Goal: Task Accomplishment & Management: Use online tool/utility

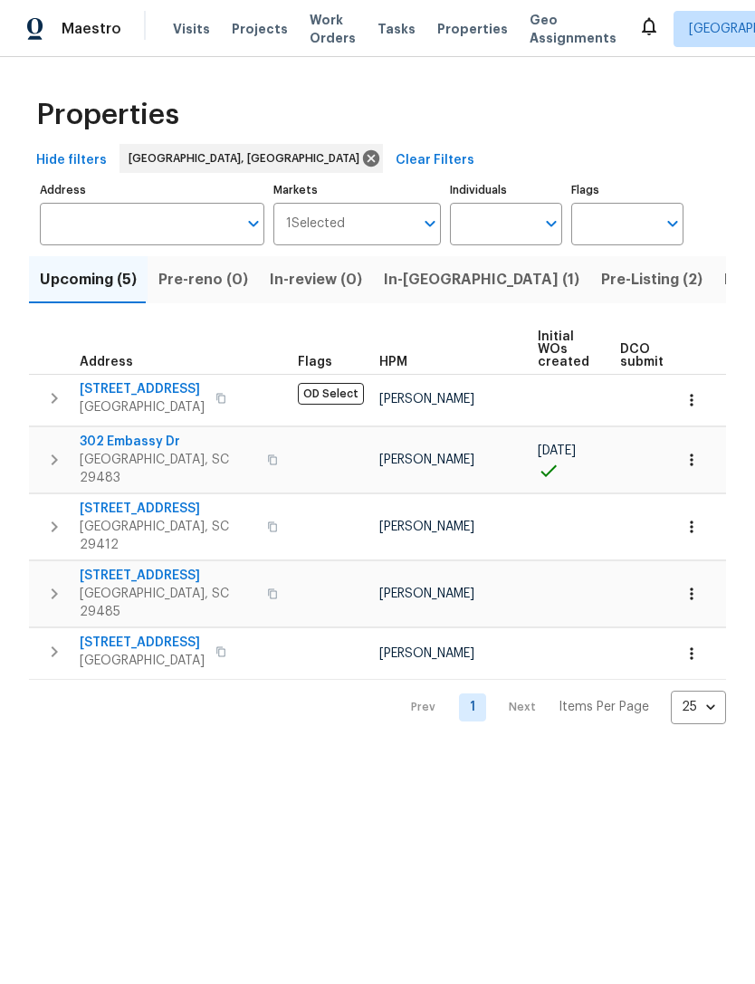
click at [399, 286] on span "In-reno (1)" at bounding box center [481, 279] width 195 height 25
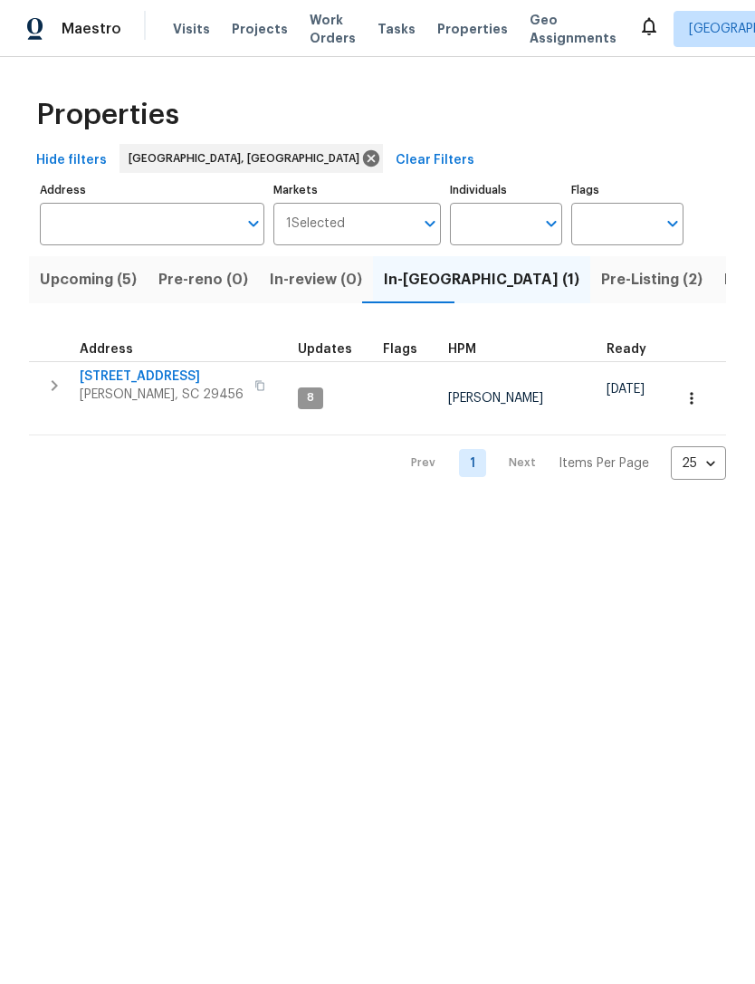
click at [100, 393] on span "[PERSON_NAME], SC 29456" at bounding box center [162, 395] width 164 height 18
click at [173, 23] on span "Visits" at bounding box center [191, 29] width 37 height 18
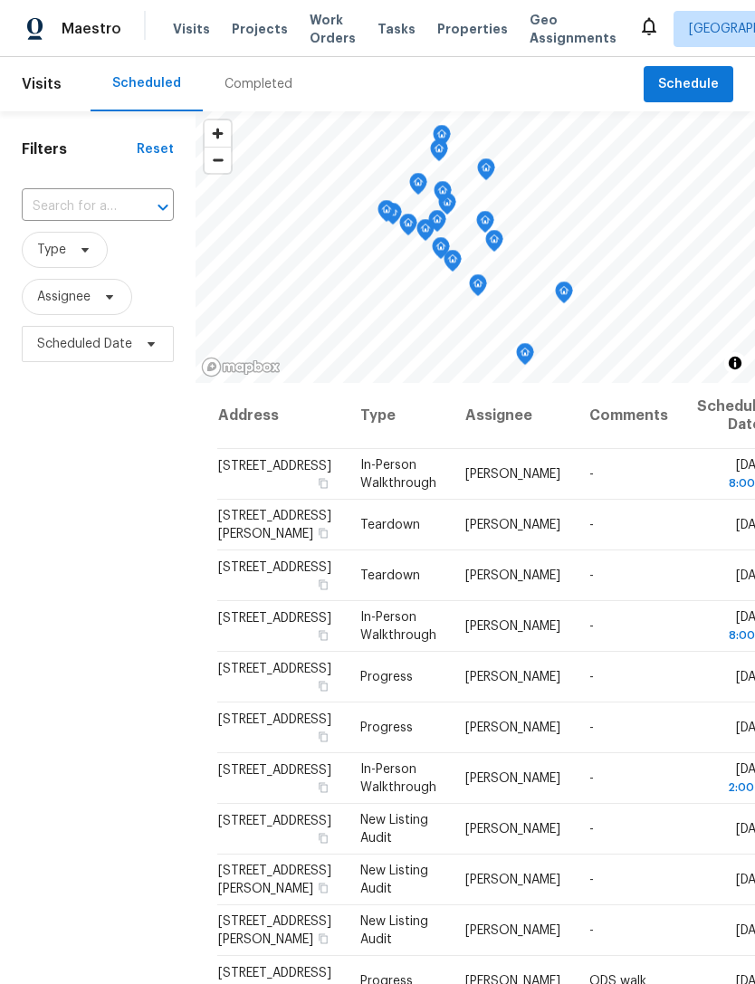
click at [179, 33] on span "Visits" at bounding box center [191, 29] width 37 height 18
click at [438, 23] on span "Properties" at bounding box center [472, 29] width 71 height 18
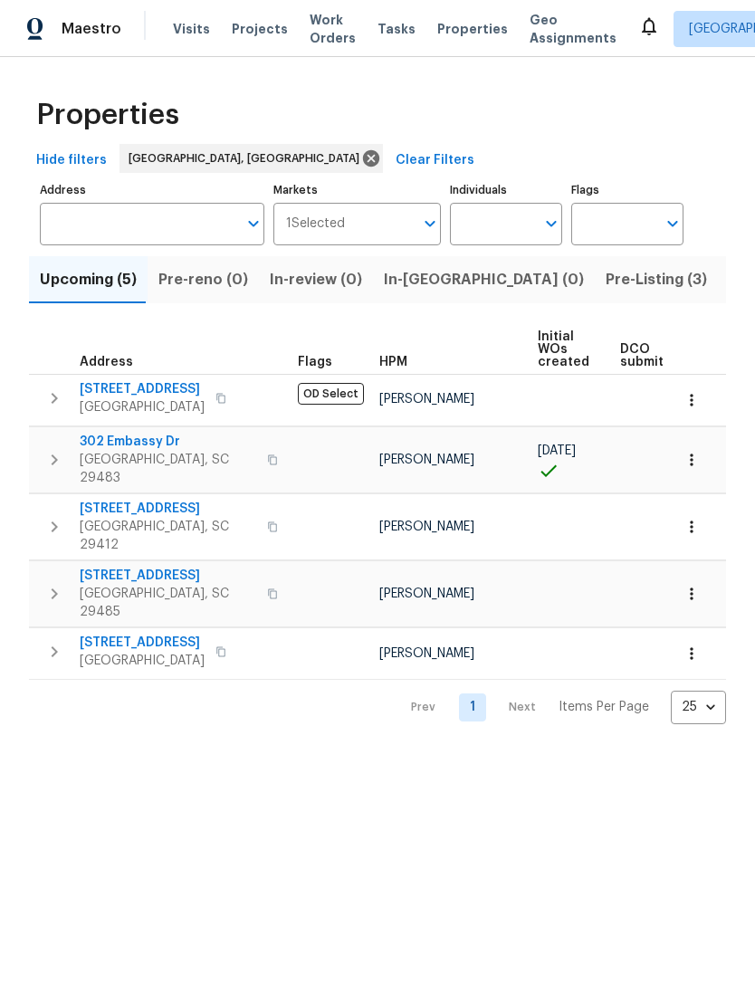
click at [464, 753] on html "Maestro Visits Projects Work Orders Tasks Properties Geo Assignments Charleston…" at bounding box center [377, 376] width 755 height 753
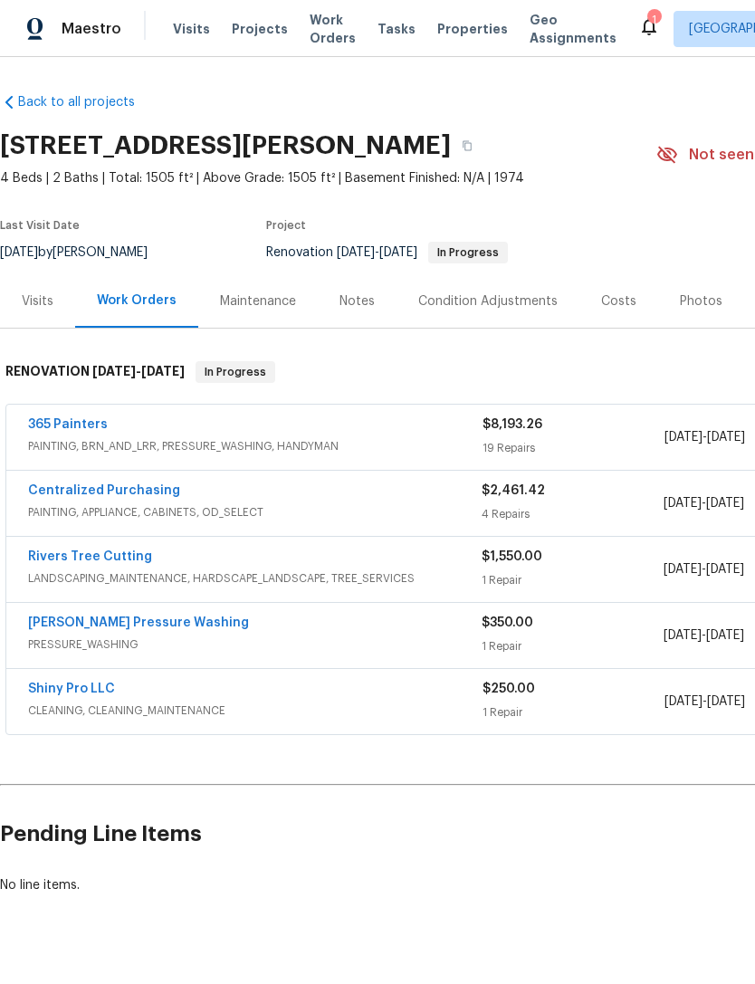
click at [45, 427] on link "365 Painters" at bounding box center [68, 424] width 80 height 13
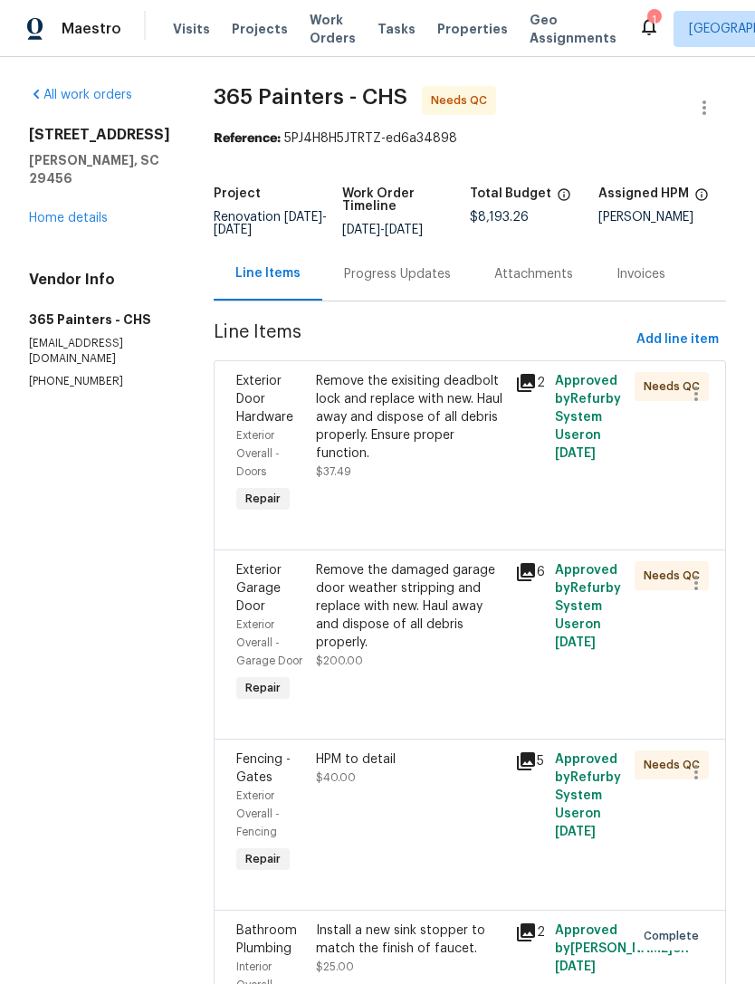
click at [403, 416] on div "Remove the exisiting deadbolt lock and replace with new. Haul away and dispose …" at bounding box center [410, 417] width 188 height 91
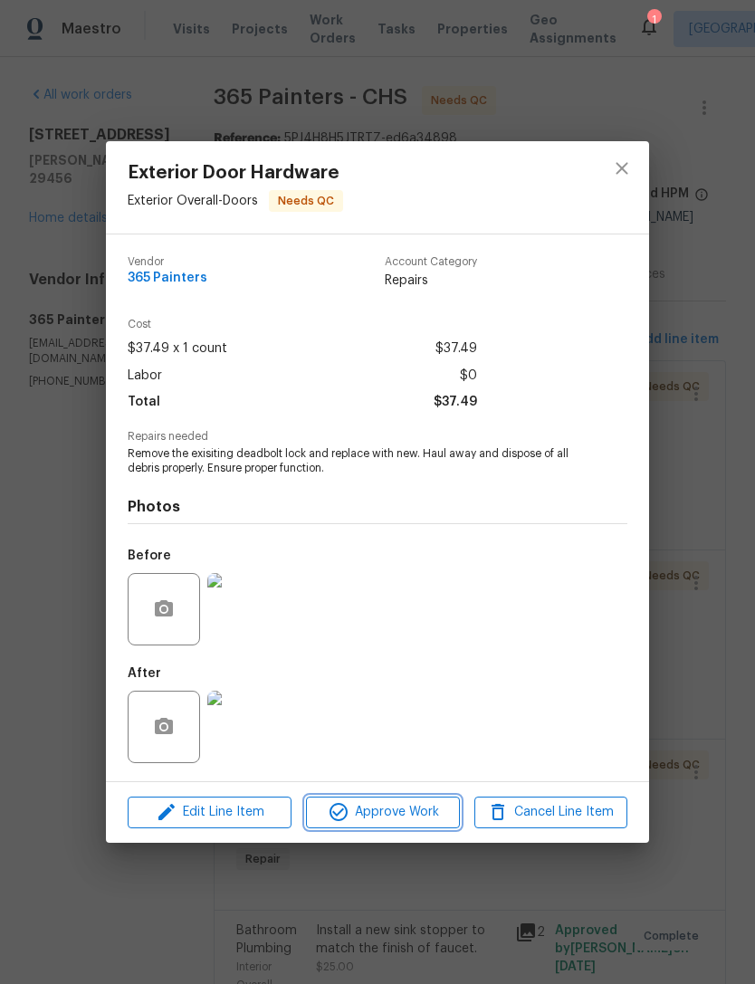
click at [394, 815] on span "Approve Work" at bounding box center [382, 812] width 142 height 23
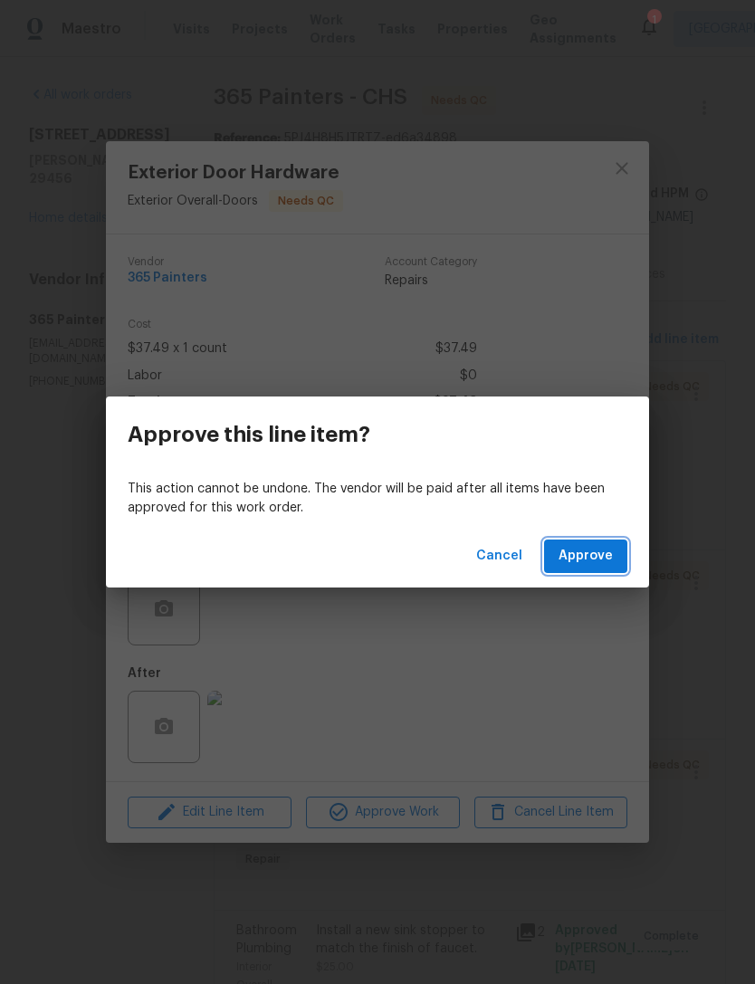
click at [596, 563] on span "Approve" at bounding box center [585, 556] width 54 height 23
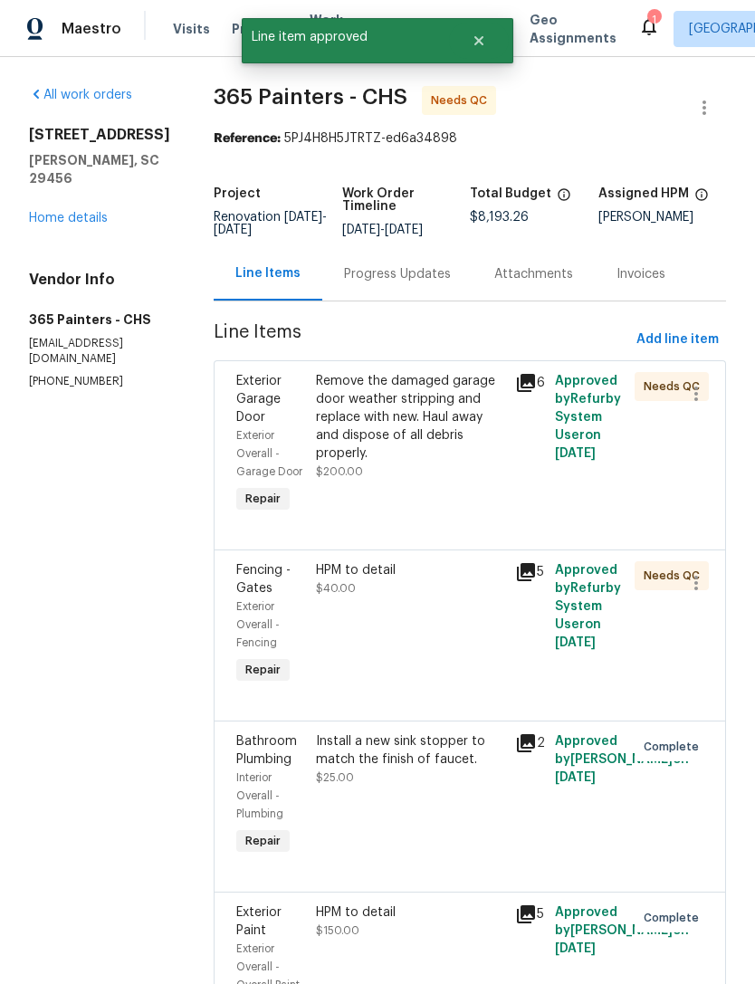
click at [386, 578] on div "HPM to detail" at bounding box center [410, 570] width 188 height 18
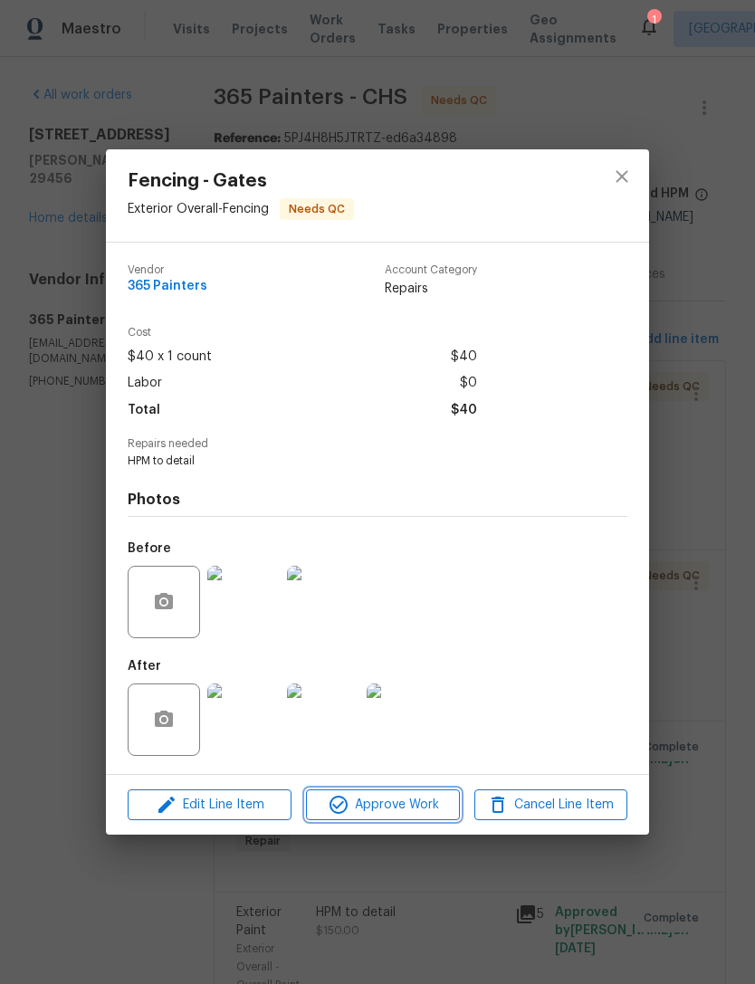
click at [402, 803] on span "Approve Work" at bounding box center [382, 805] width 142 height 23
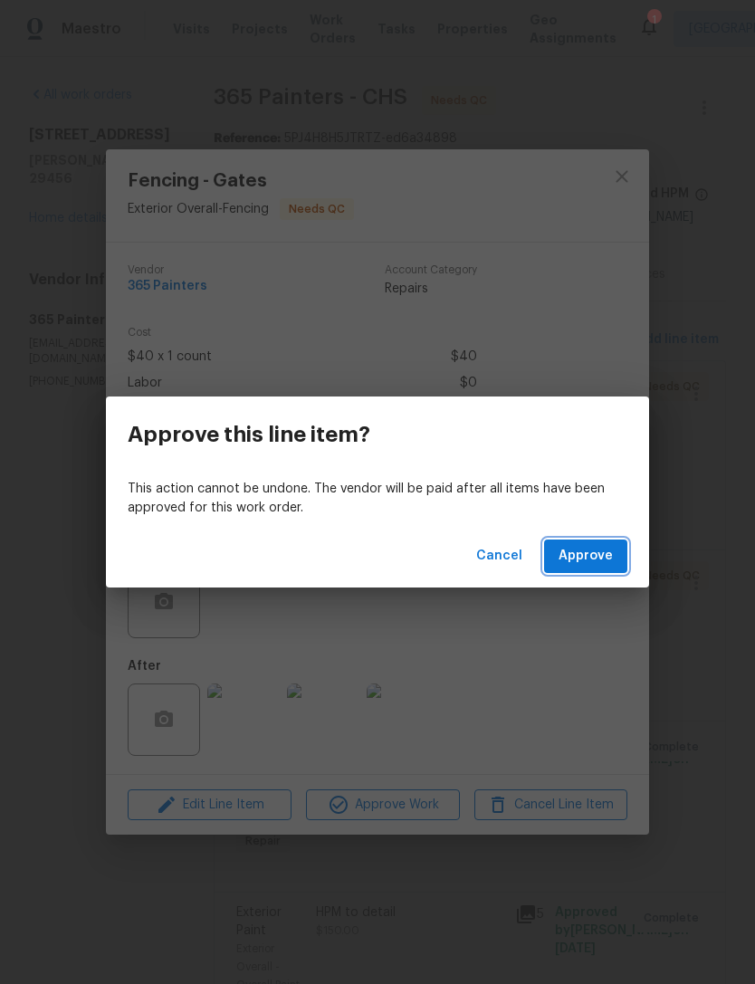
click at [604, 562] on span "Approve" at bounding box center [585, 556] width 54 height 23
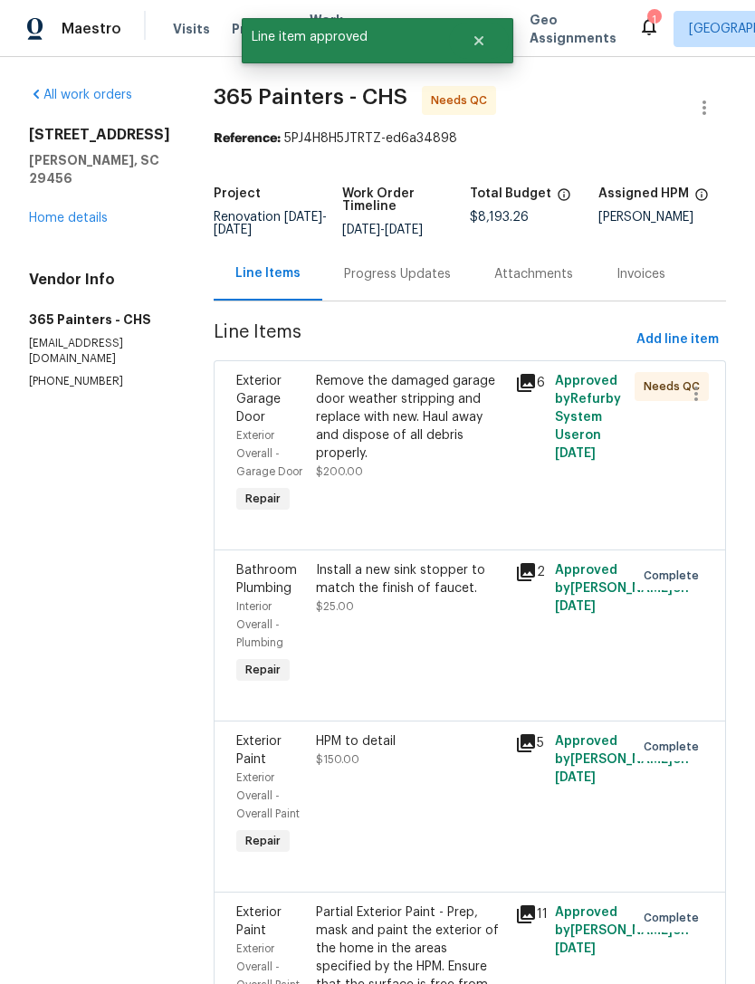
click at [412, 430] on div "Remove the damaged garage door weather stripping and replace with new. Haul awa…" at bounding box center [410, 417] width 188 height 91
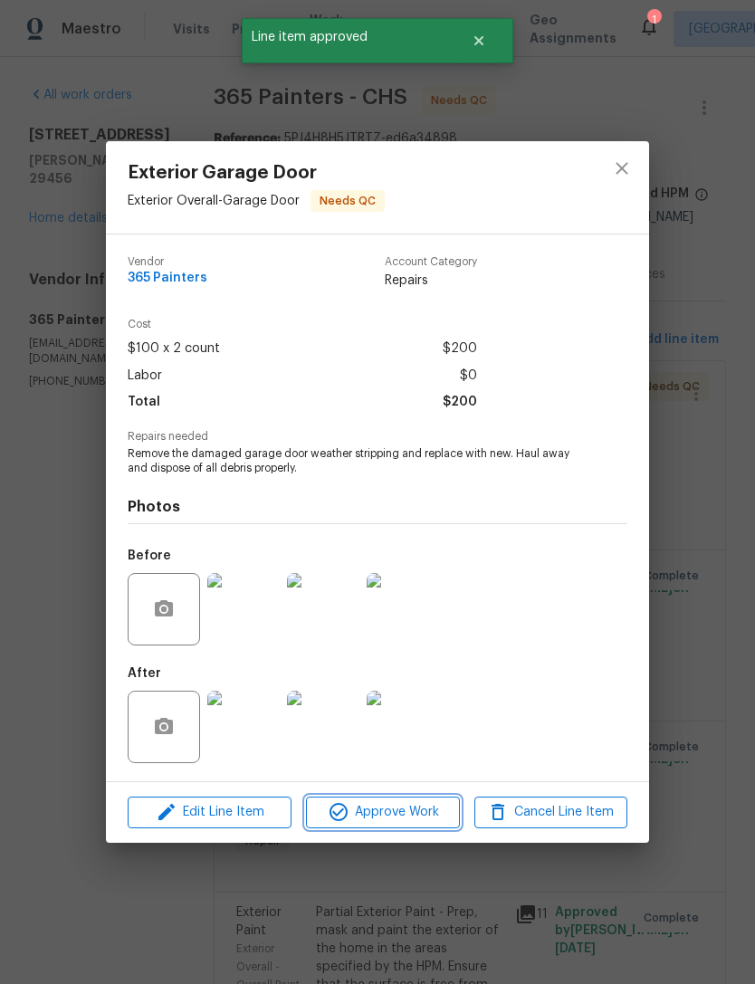
click at [420, 806] on span "Approve Work" at bounding box center [382, 812] width 142 height 23
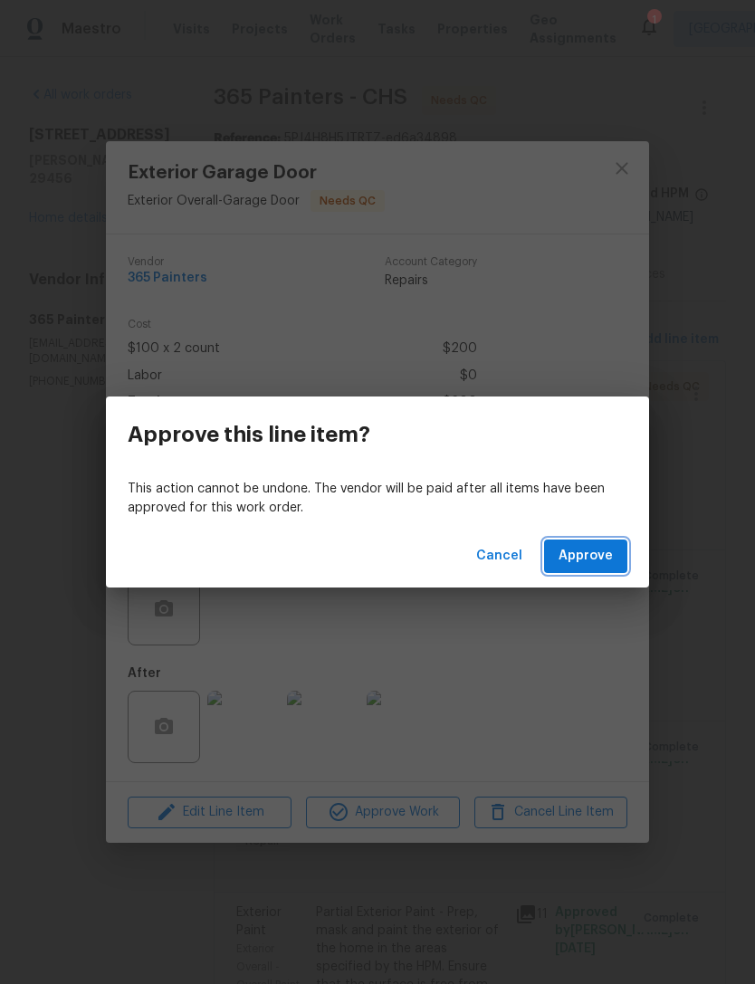
click at [599, 562] on span "Approve" at bounding box center [585, 556] width 54 height 23
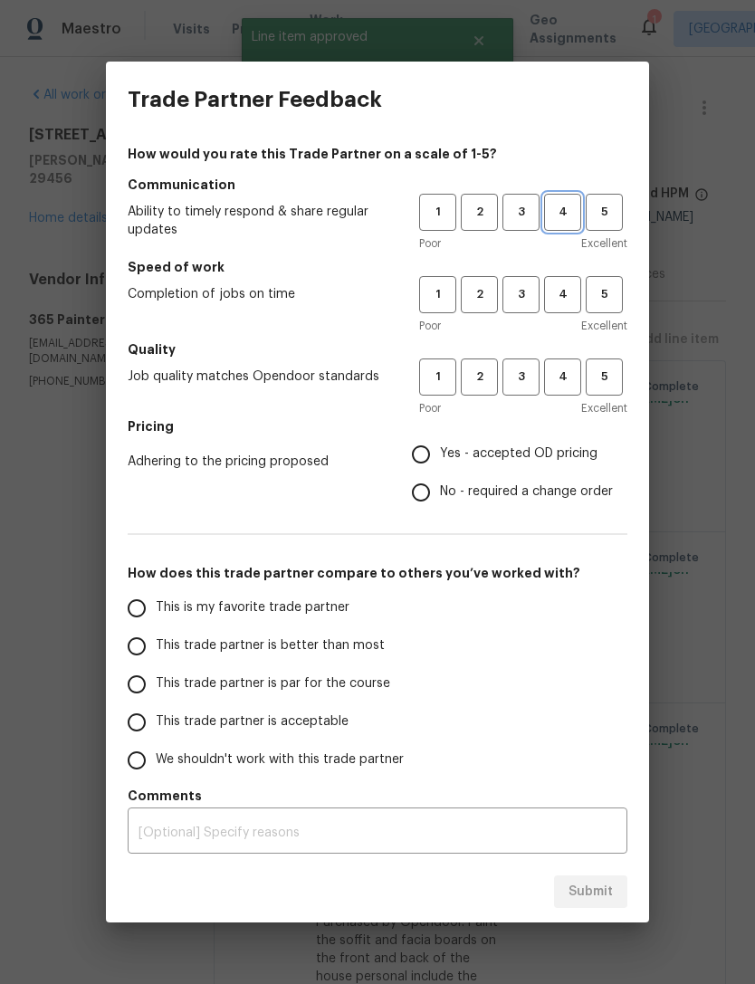
click at [565, 215] on span "4" at bounding box center [562, 212] width 33 height 21
click at [566, 310] on button "4" at bounding box center [562, 294] width 37 height 37
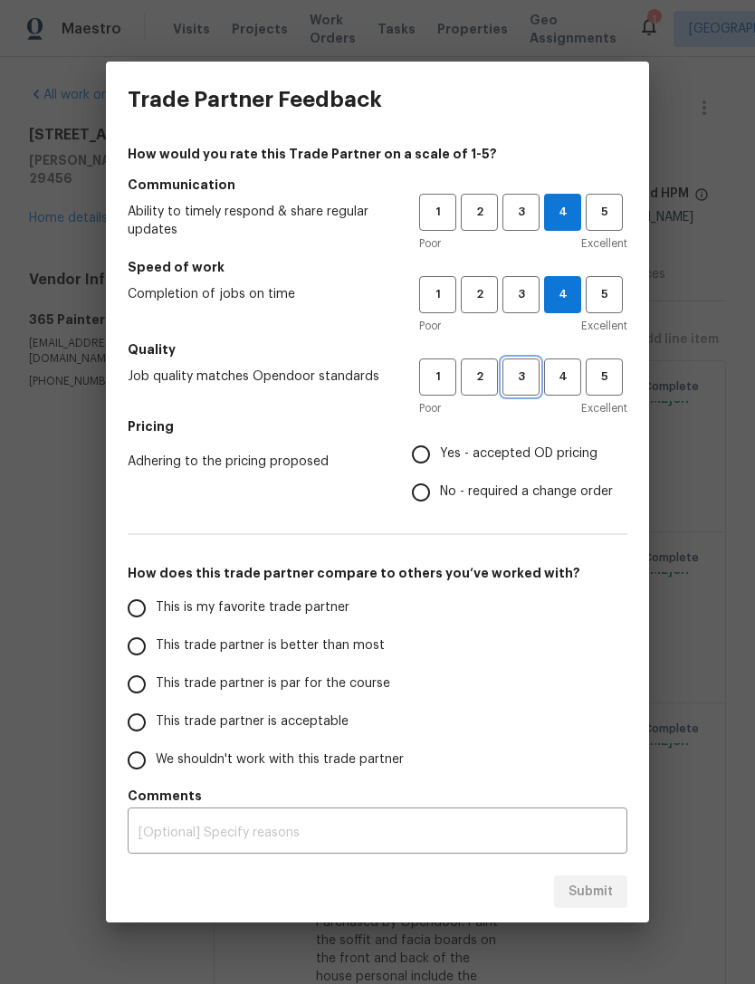
click at [530, 380] on span "3" at bounding box center [520, 377] width 33 height 21
click at [430, 453] on input "Yes - accepted OD pricing" at bounding box center [421, 454] width 38 height 38
radio input "true"
click at [147, 639] on input "This trade partner is better than most" at bounding box center [137, 646] width 38 height 38
click at [560, 377] on span "4" at bounding box center [562, 377] width 33 height 21
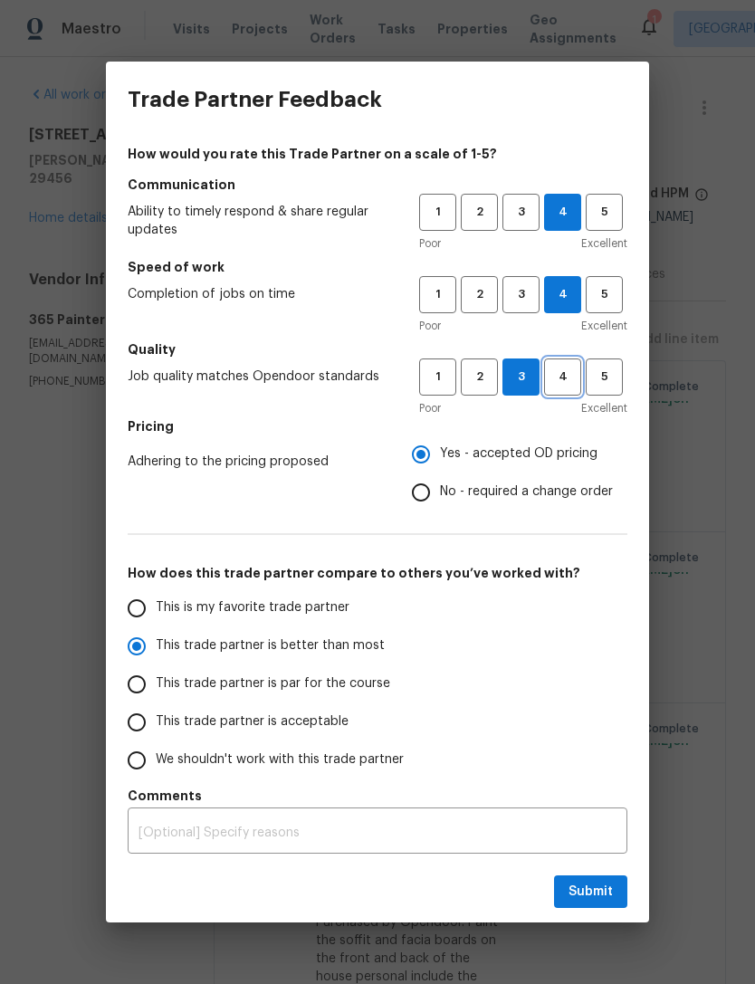
radio input "true"
click at [605, 888] on span "Submit" at bounding box center [590, 892] width 44 height 23
radio input "false"
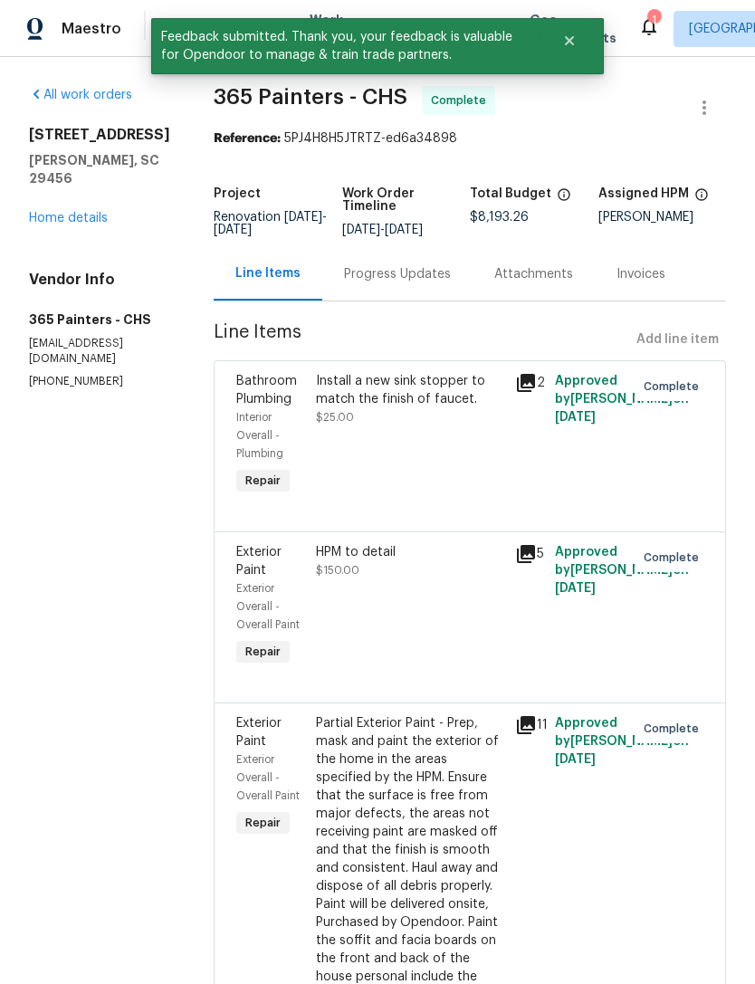
click at [86, 223] on link "Home details" at bounding box center [68, 218] width 79 height 13
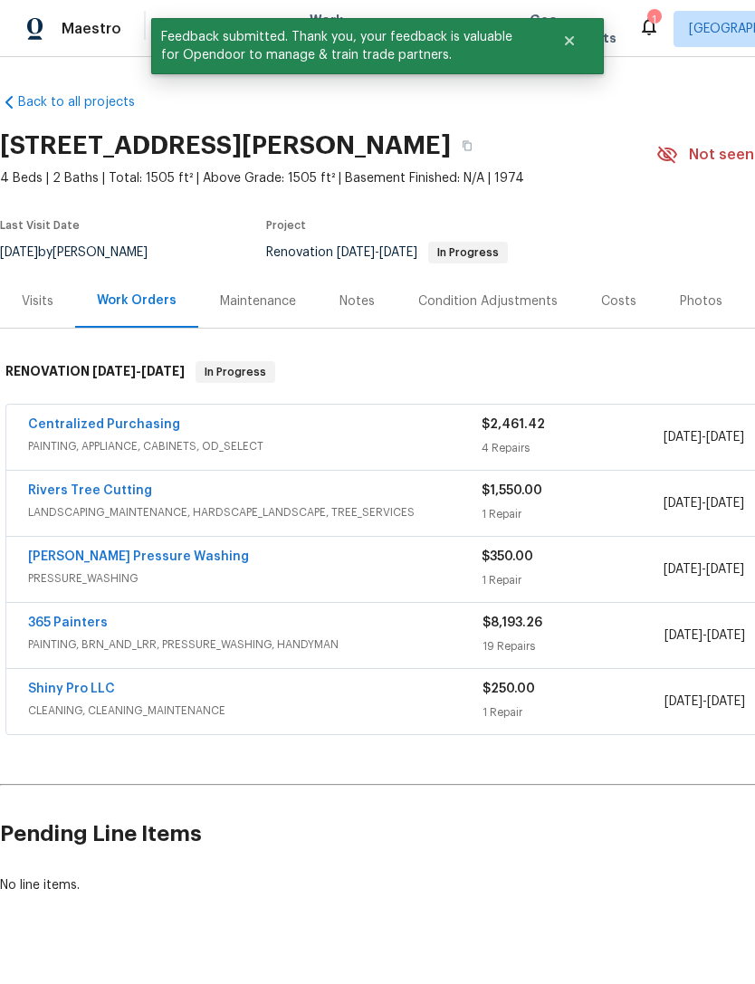
click at [234, 490] on div "Rivers Tree Cutting" at bounding box center [254, 492] width 453 height 22
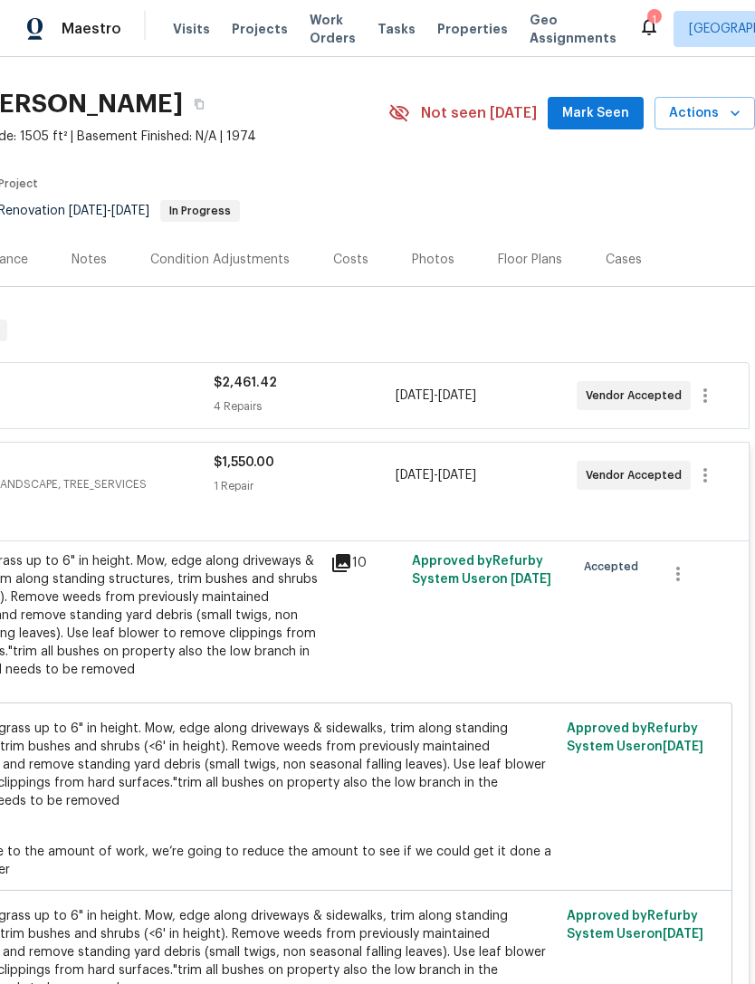
scroll to position [43, 268]
click at [730, 122] on span "Actions" at bounding box center [705, 112] width 72 height 23
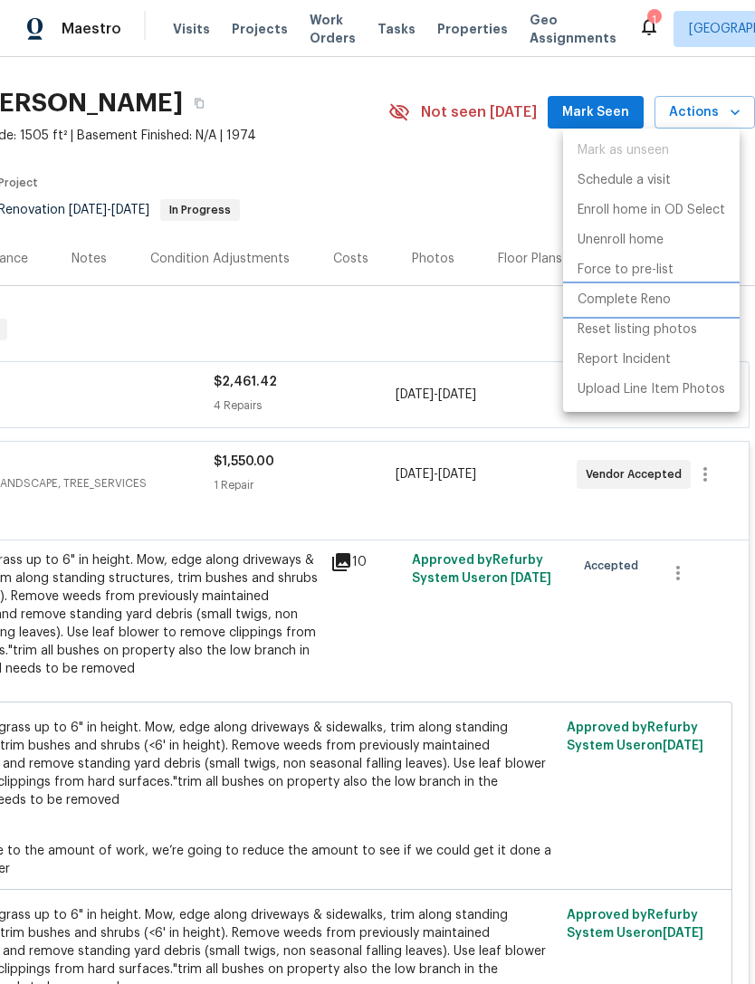
click at [644, 300] on p "Complete Reno" at bounding box center [623, 300] width 93 height 19
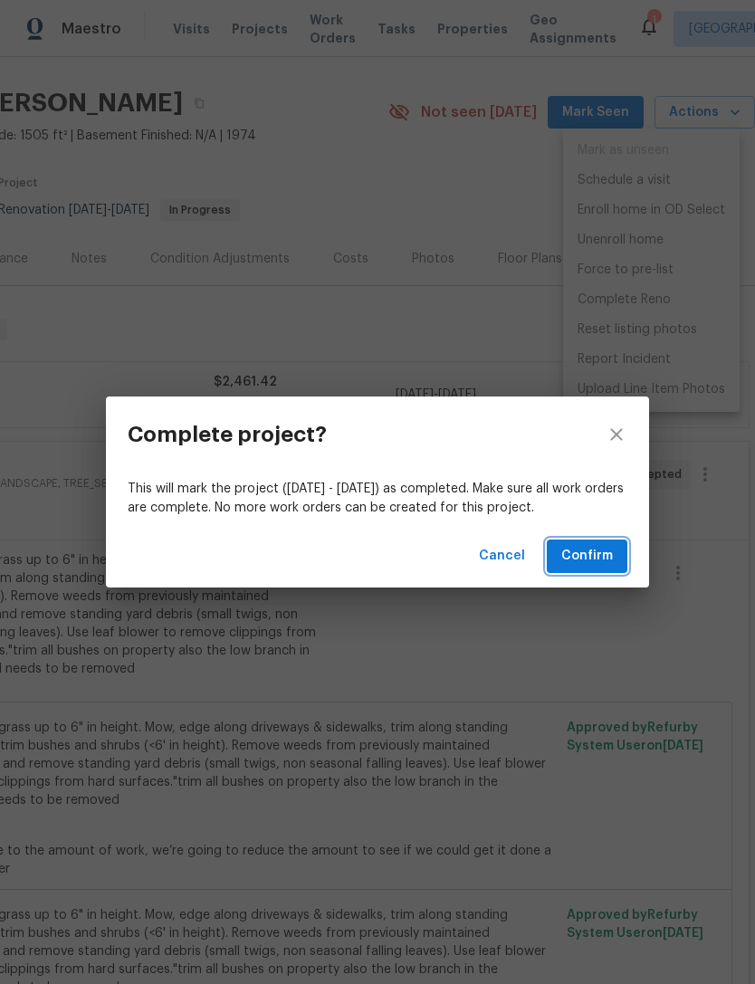
click at [600, 558] on span "Confirm" at bounding box center [587, 556] width 52 height 23
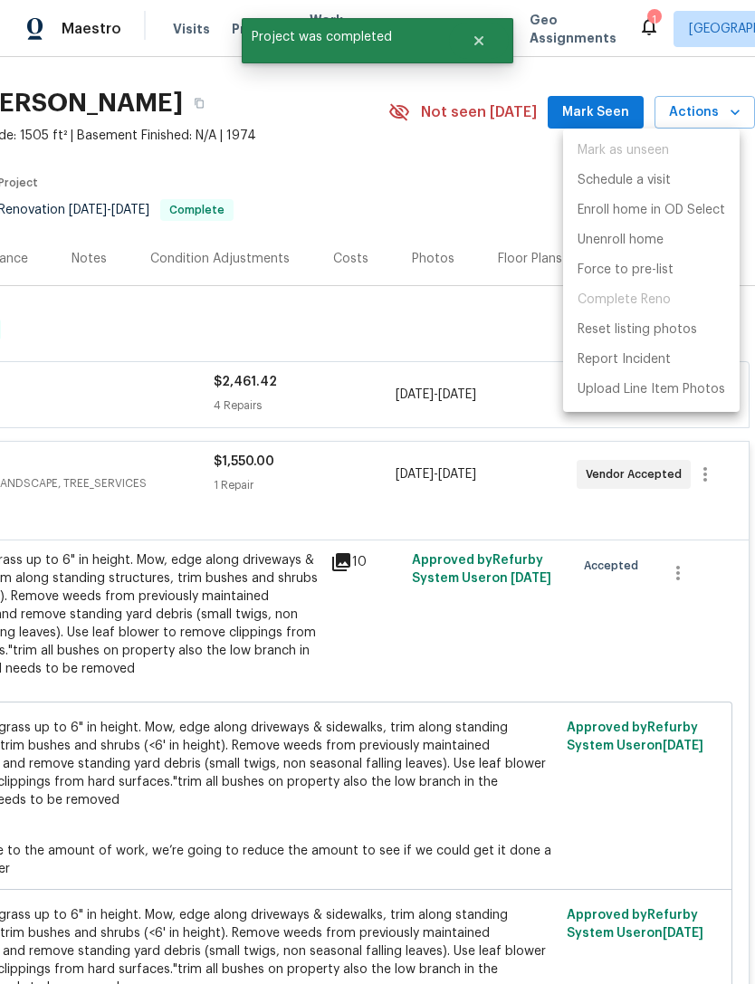
click at [356, 196] on div at bounding box center [377, 492] width 755 height 984
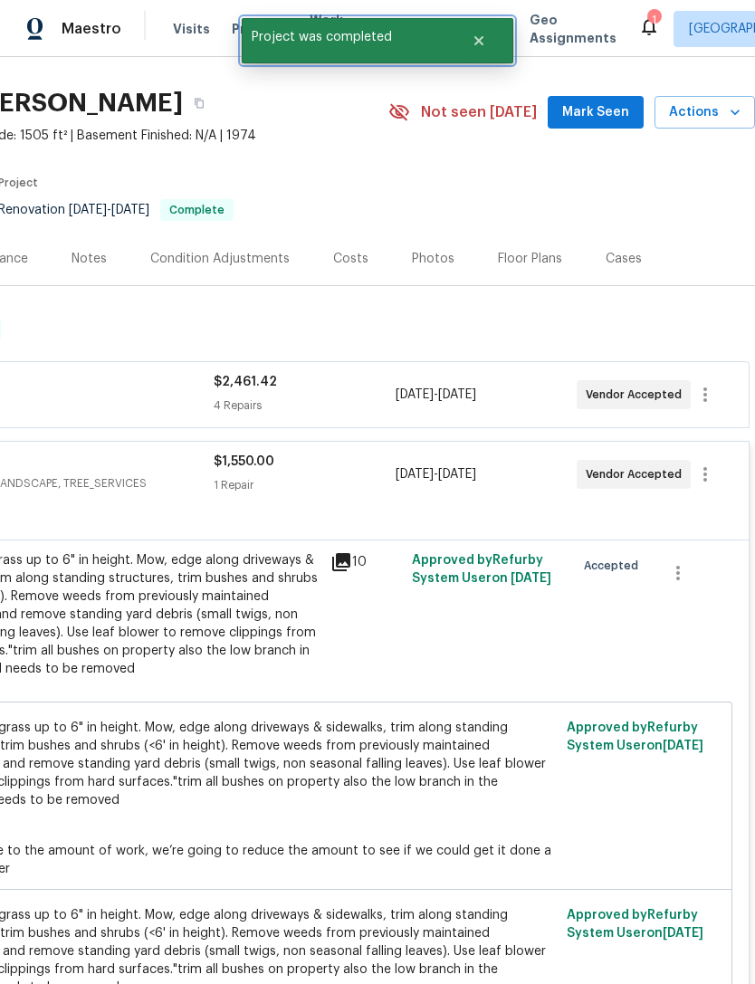
click at [473, 40] on icon "Close" at bounding box center [479, 40] width 14 height 14
